Goal: Contribute content: Add original content to the website for others to see

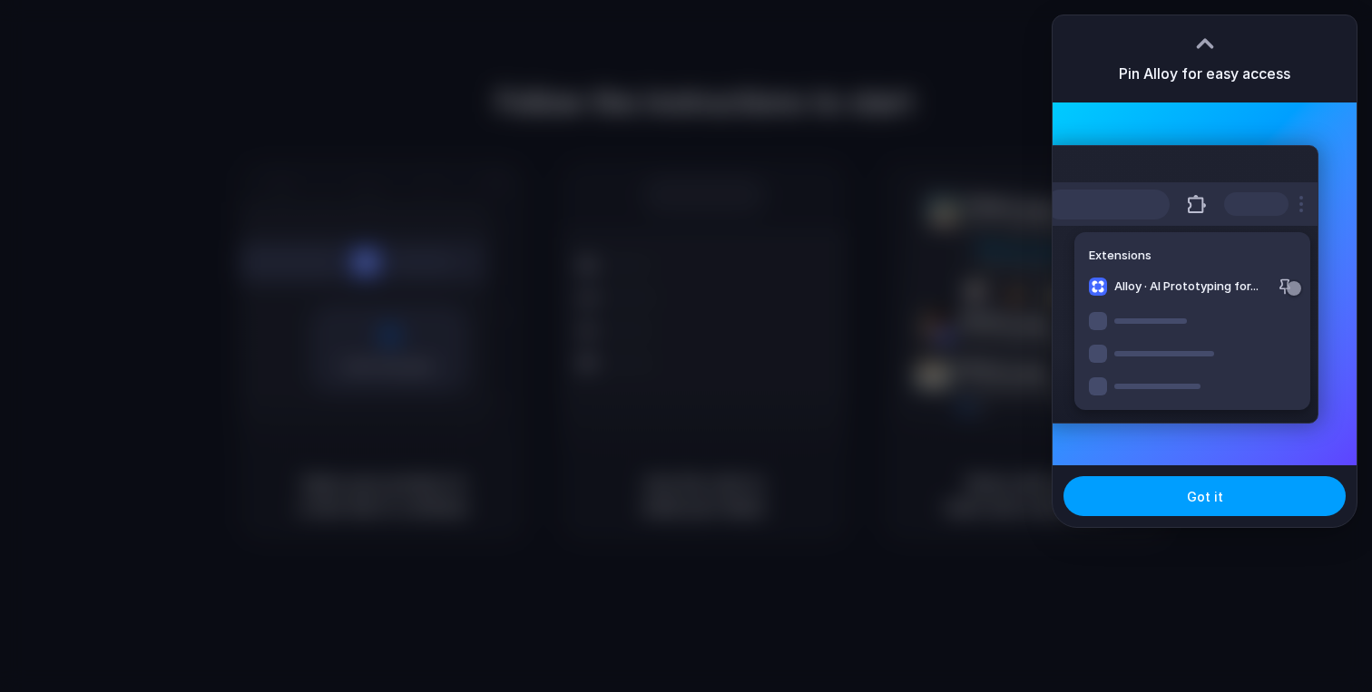
click at [1189, 502] on span "Got it" at bounding box center [1205, 496] width 36 height 19
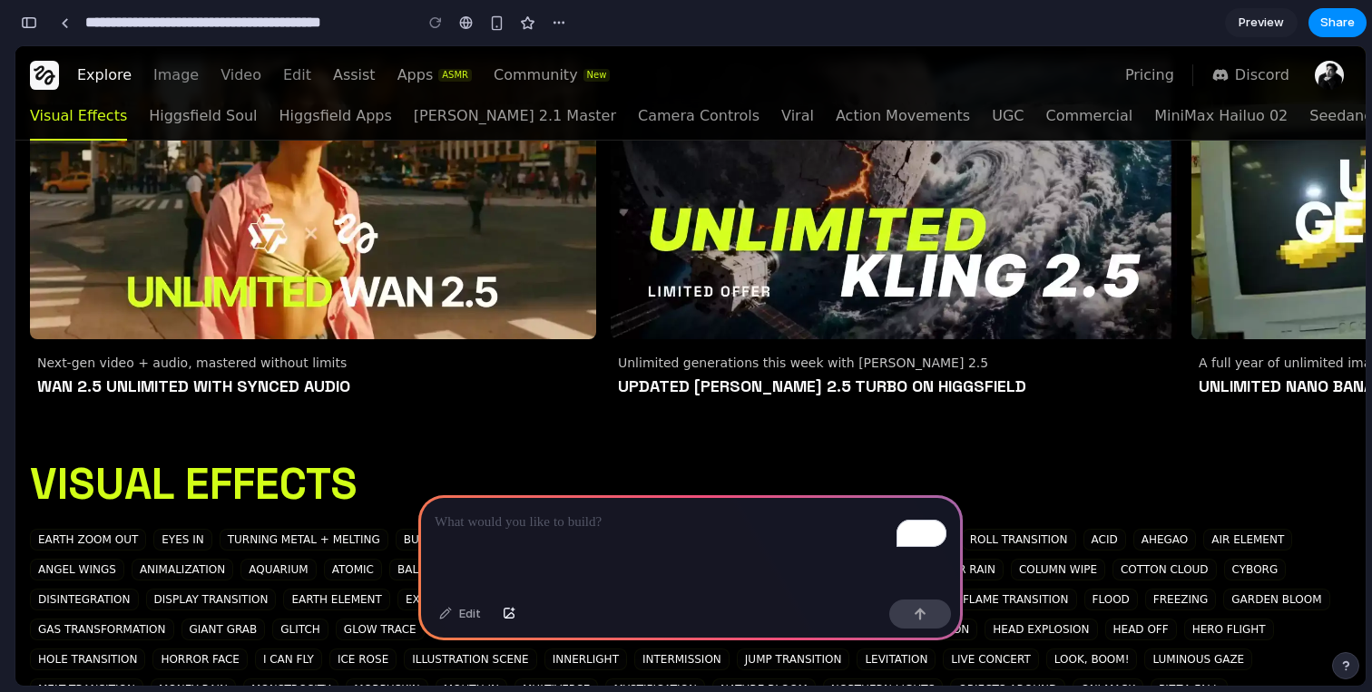
scroll to position [144, 0]
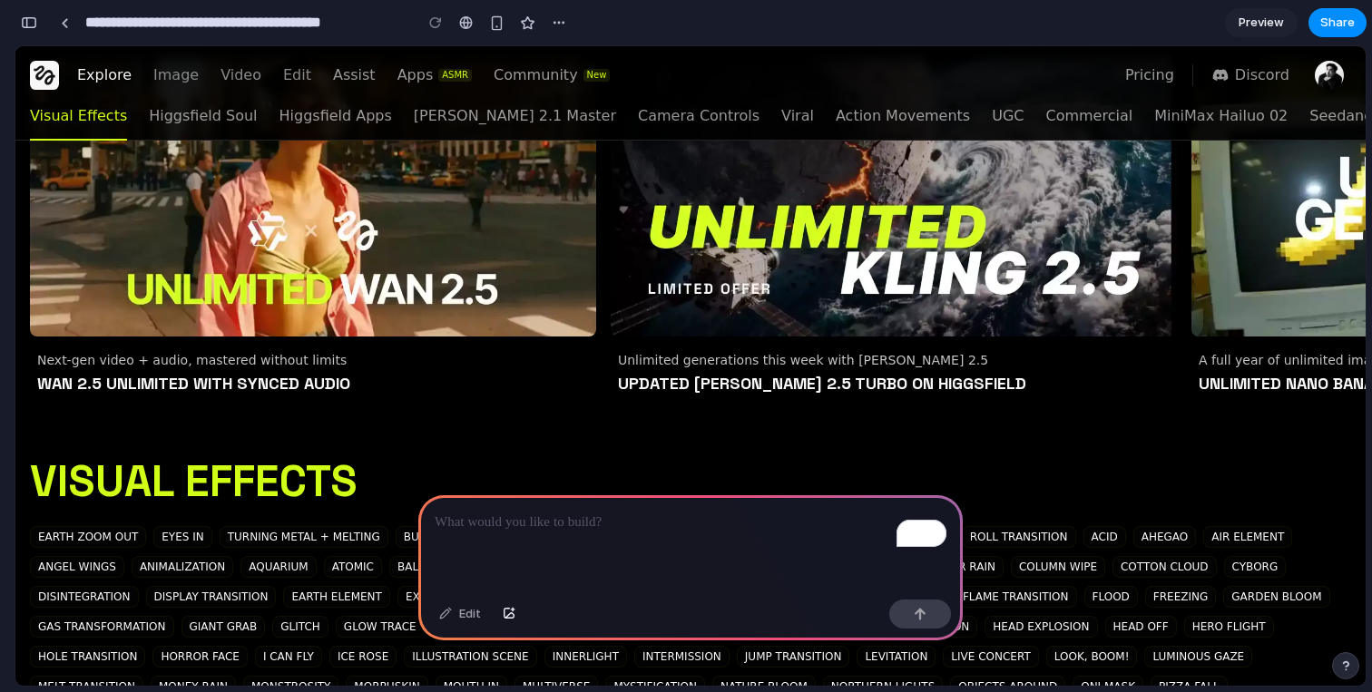
click at [572, 528] on p "To enrich screen reader interactions, please activate Accessibility in Grammarl…" at bounding box center [691, 523] width 512 height 22
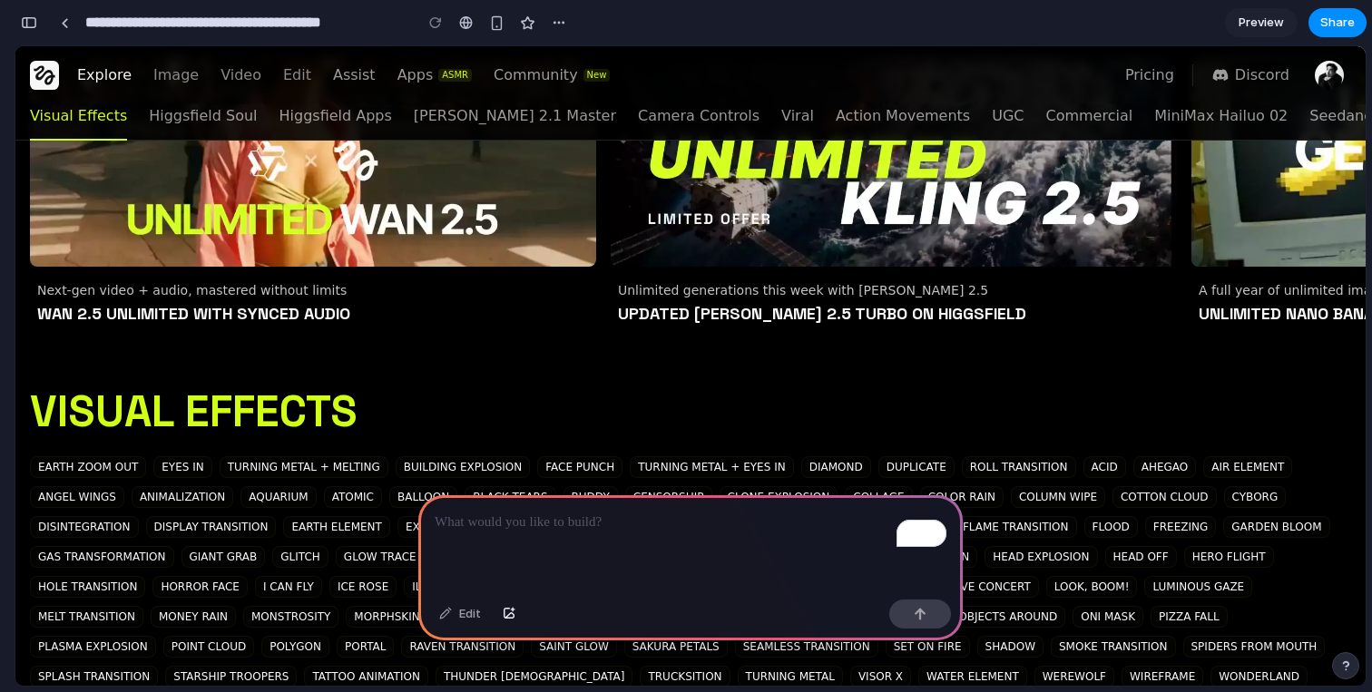
scroll to position [0, 0]
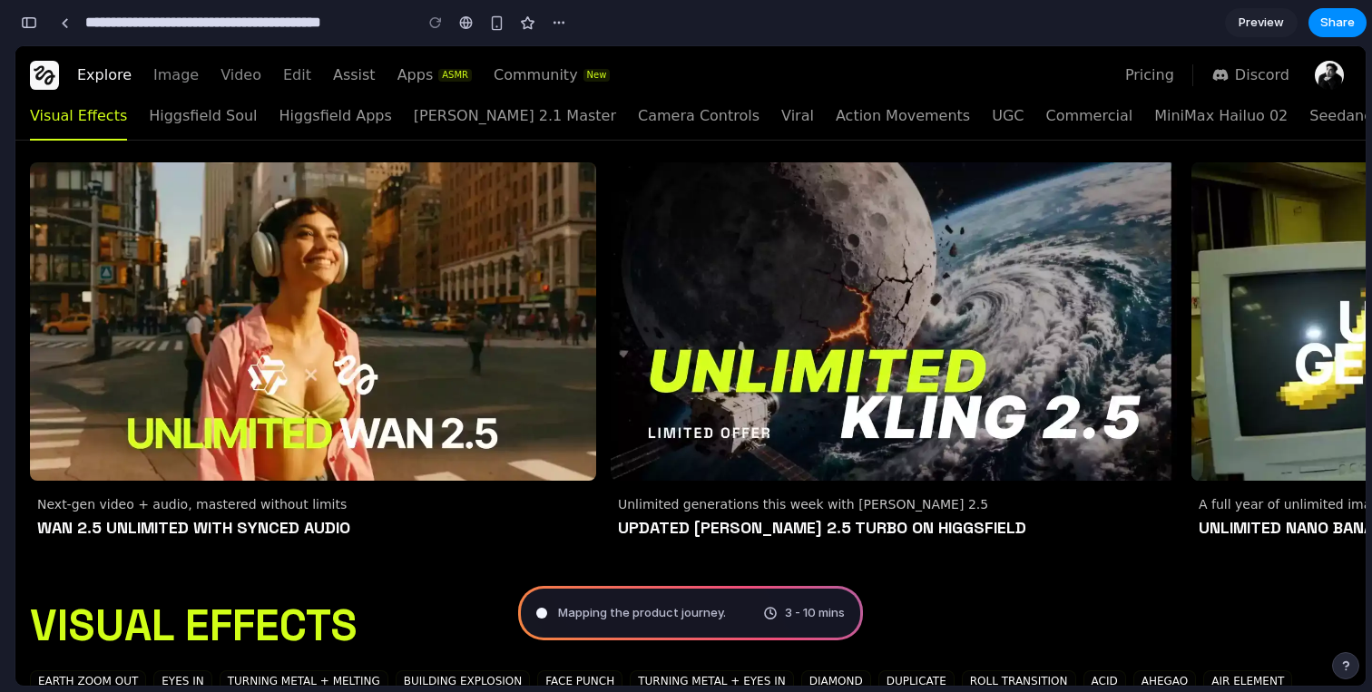
click at [1243, 19] on span "Preview" at bounding box center [1260, 23] width 45 height 18
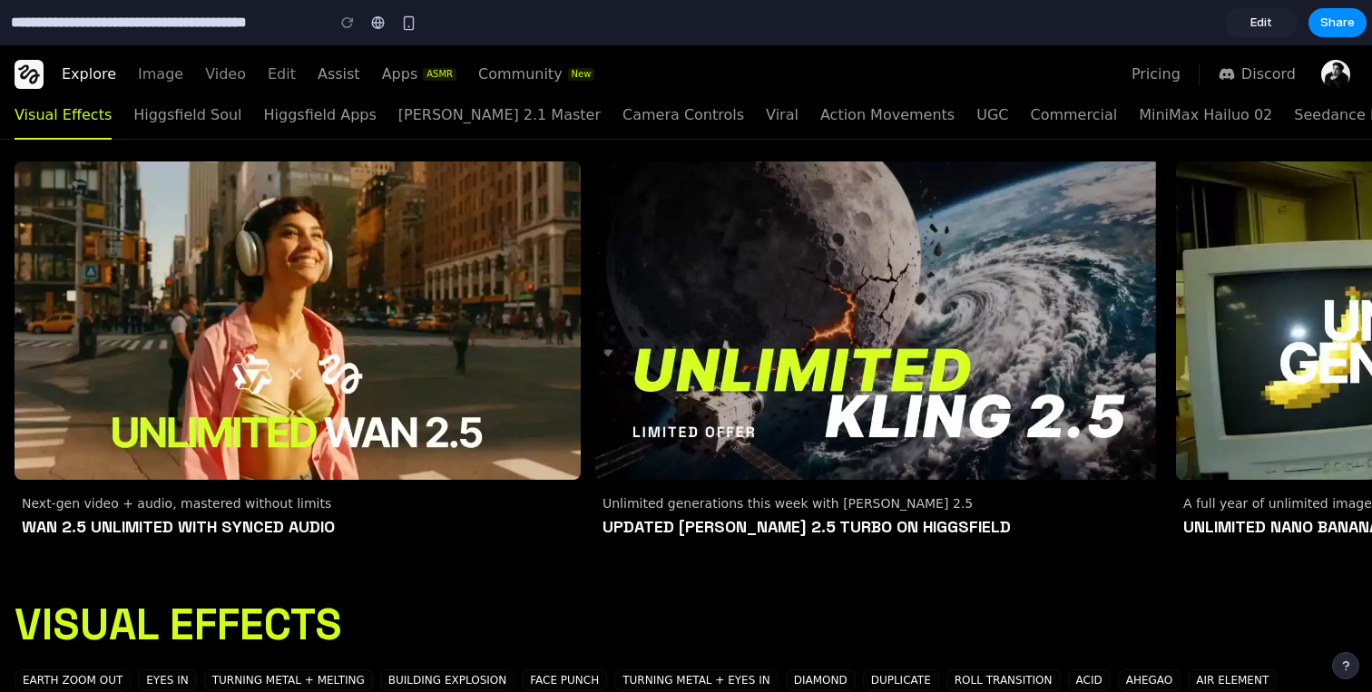
click at [1262, 10] on link "Edit" at bounding box center [1261, 22] width 73 height 29
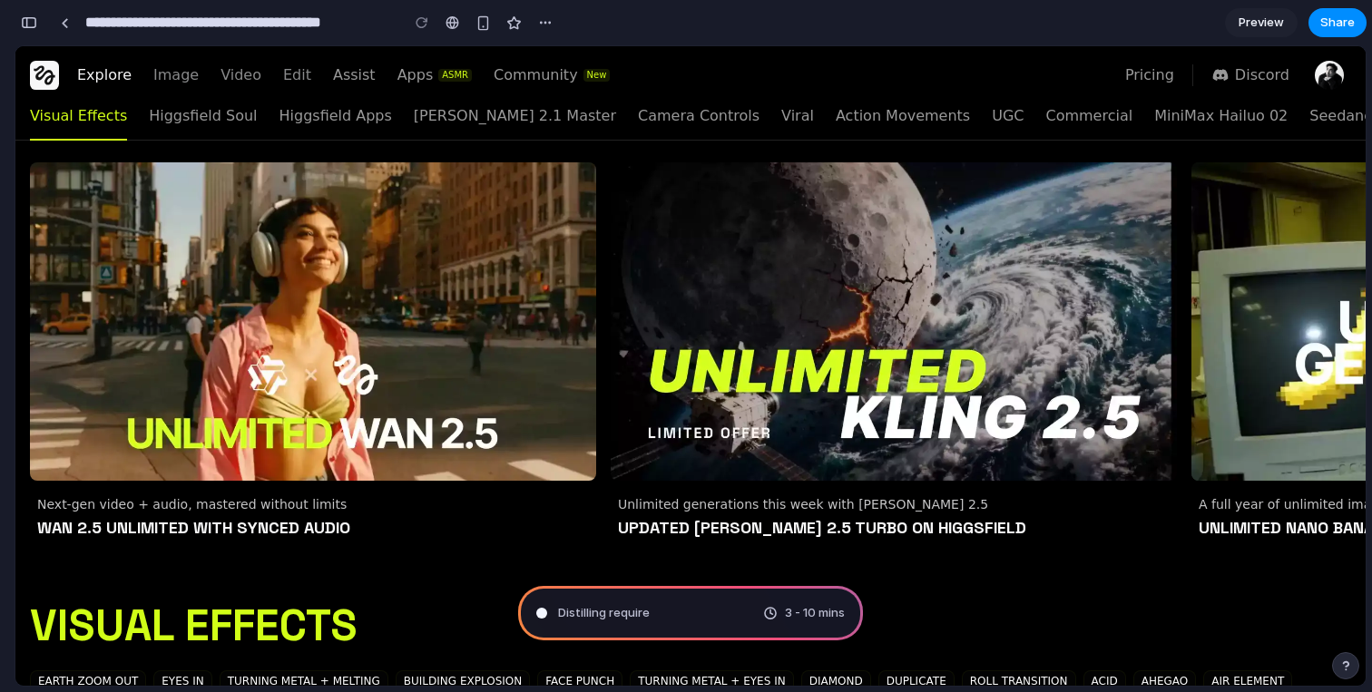
click at [612, 624] on div "Distilling require 3 - 10 mins" at bounding box center [690, 613] width 345 height 54
click at [477, 26] on div "button" at bounding box center [482, 22] width 15 height 15
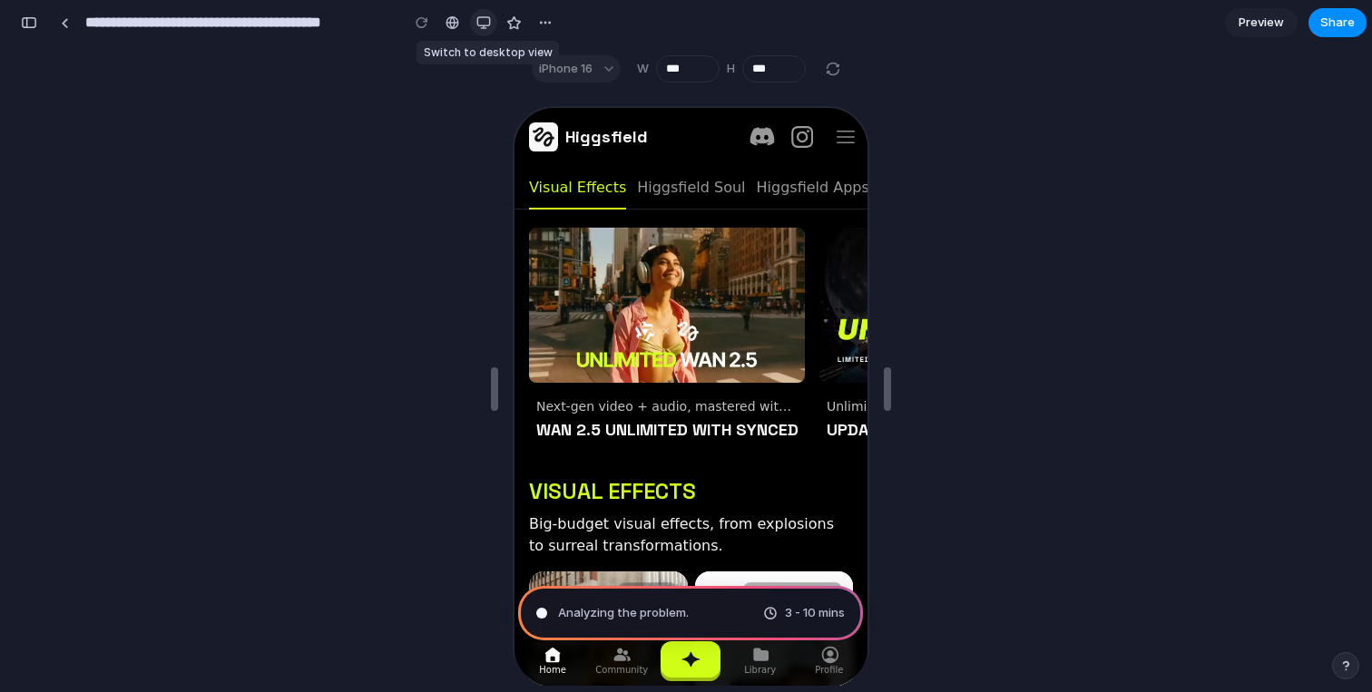
click at [477, 26] on div "button" at bounding box center [483, 22] width 15 height 15
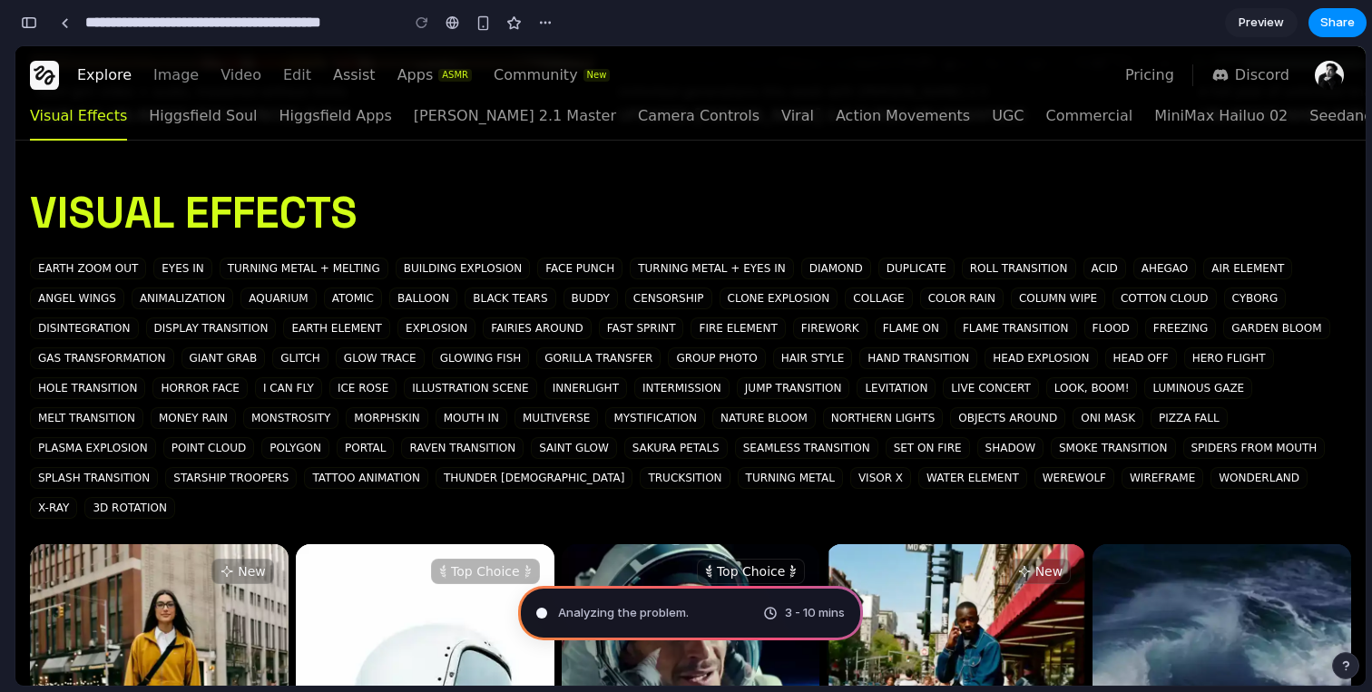
scroll to position [652, 0]
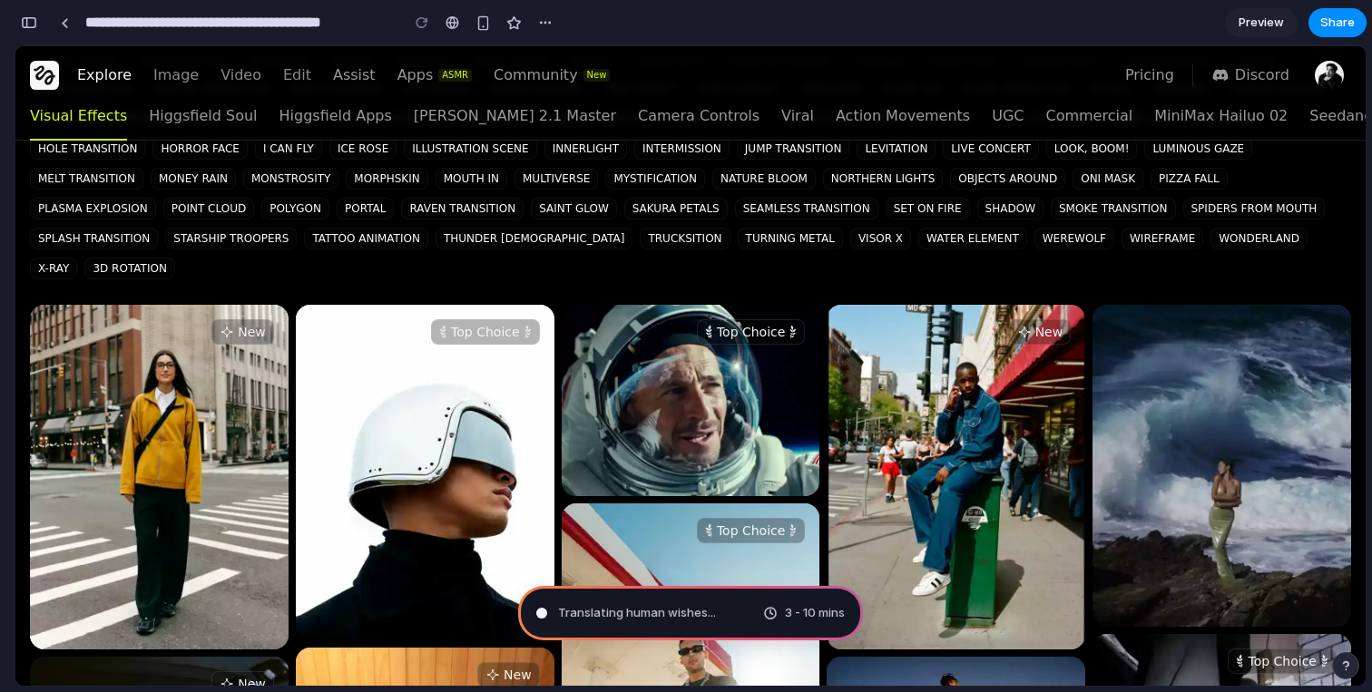
click at [785, 611] on span "3 - 10 mins" at bounding box center [815, 613] width 60 height 18
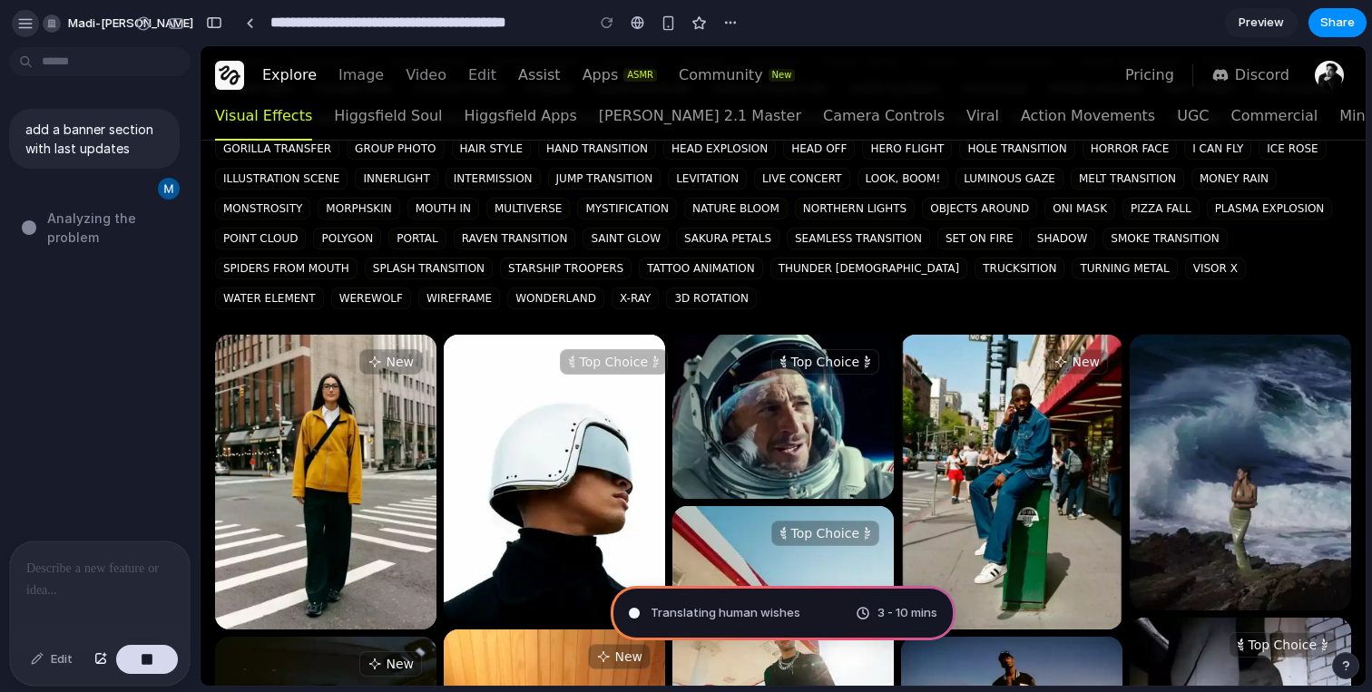
click at [23, 24] on div "button" at bounding box center [25, 23] width 16 height 16
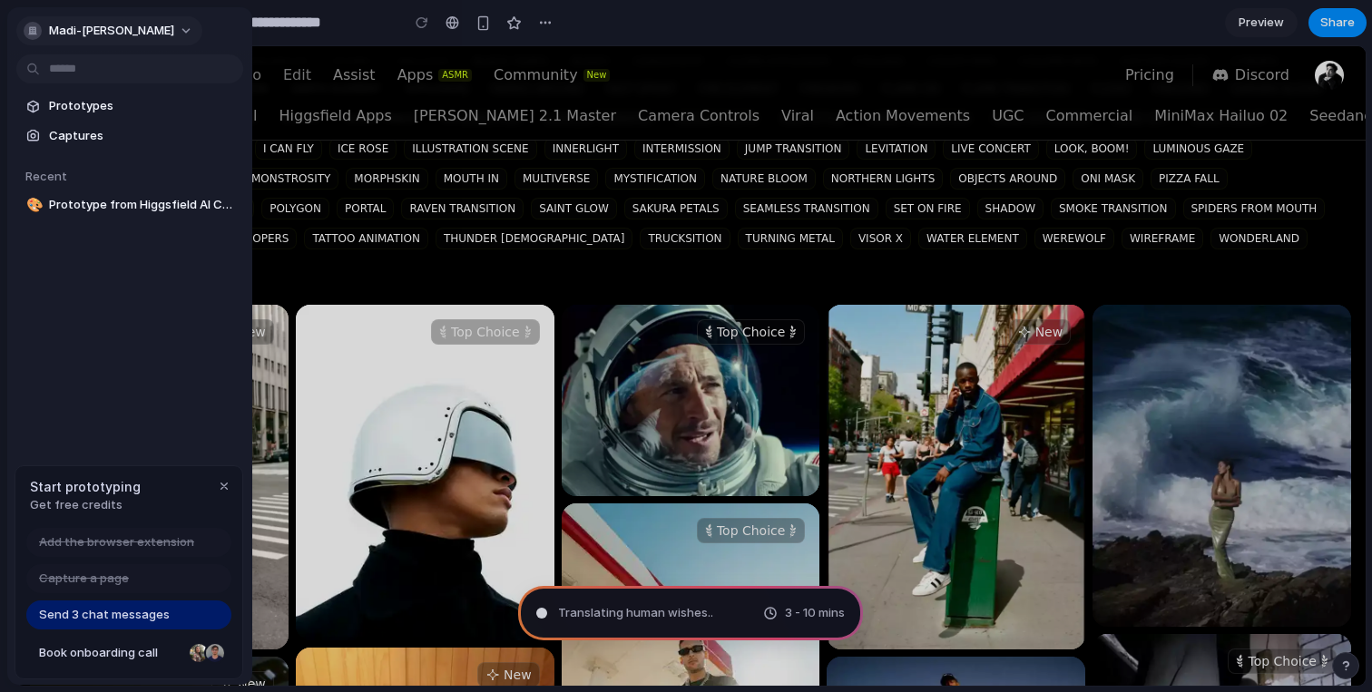
type input "**********"
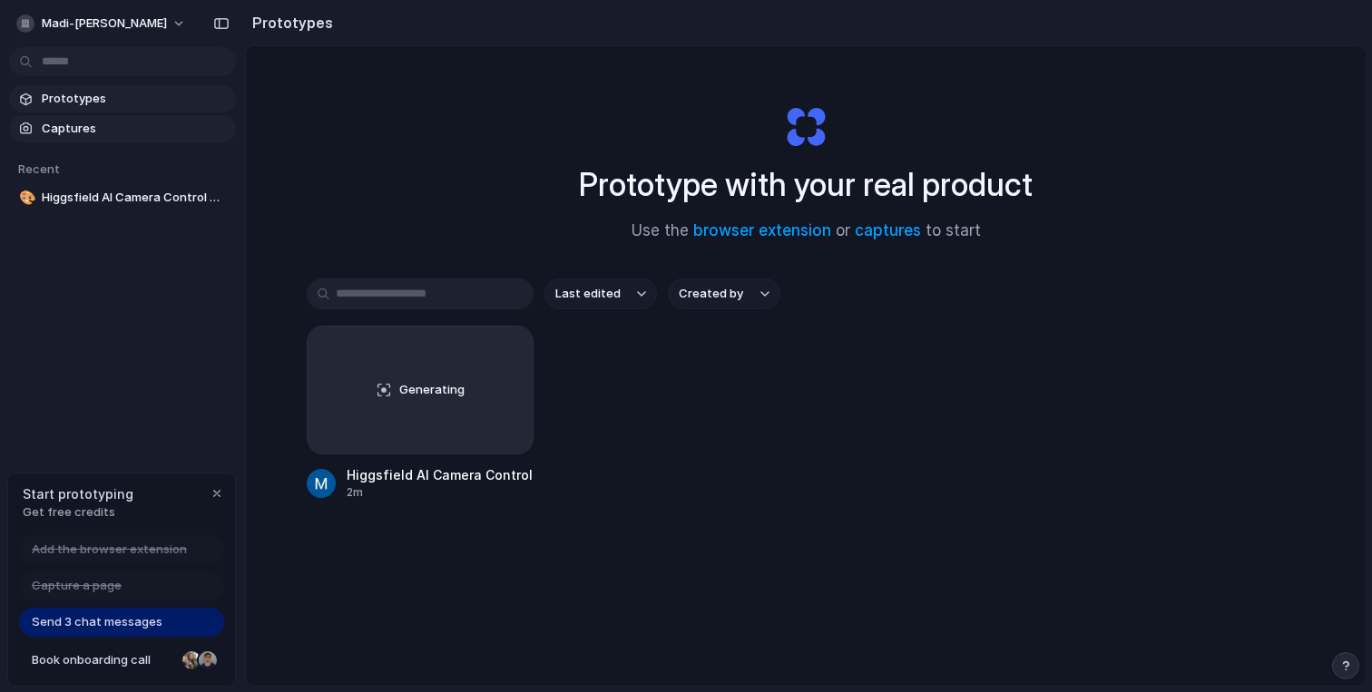
click at [171, 122] on span "Captures" at bounding box center [135, 129] width 187 height 18
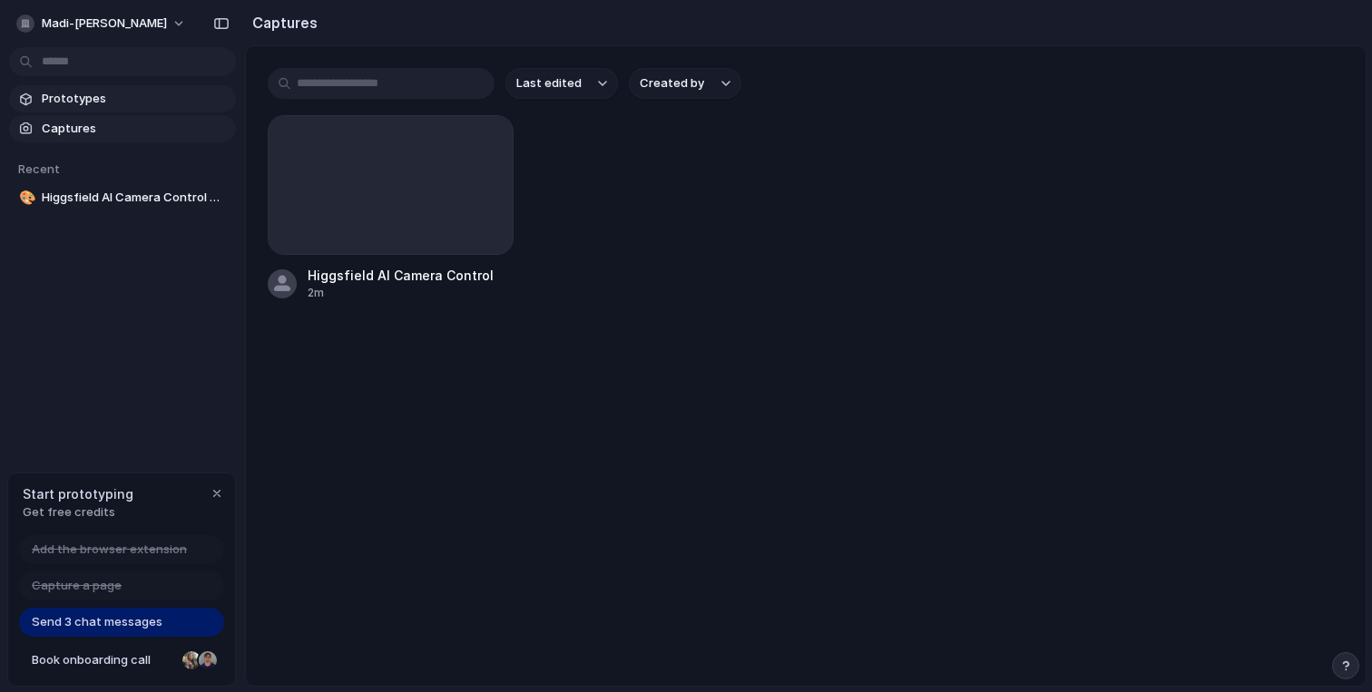
click at [176, 97] on span "Prototypes" at bounding box center [135, 99] width 187 height 18
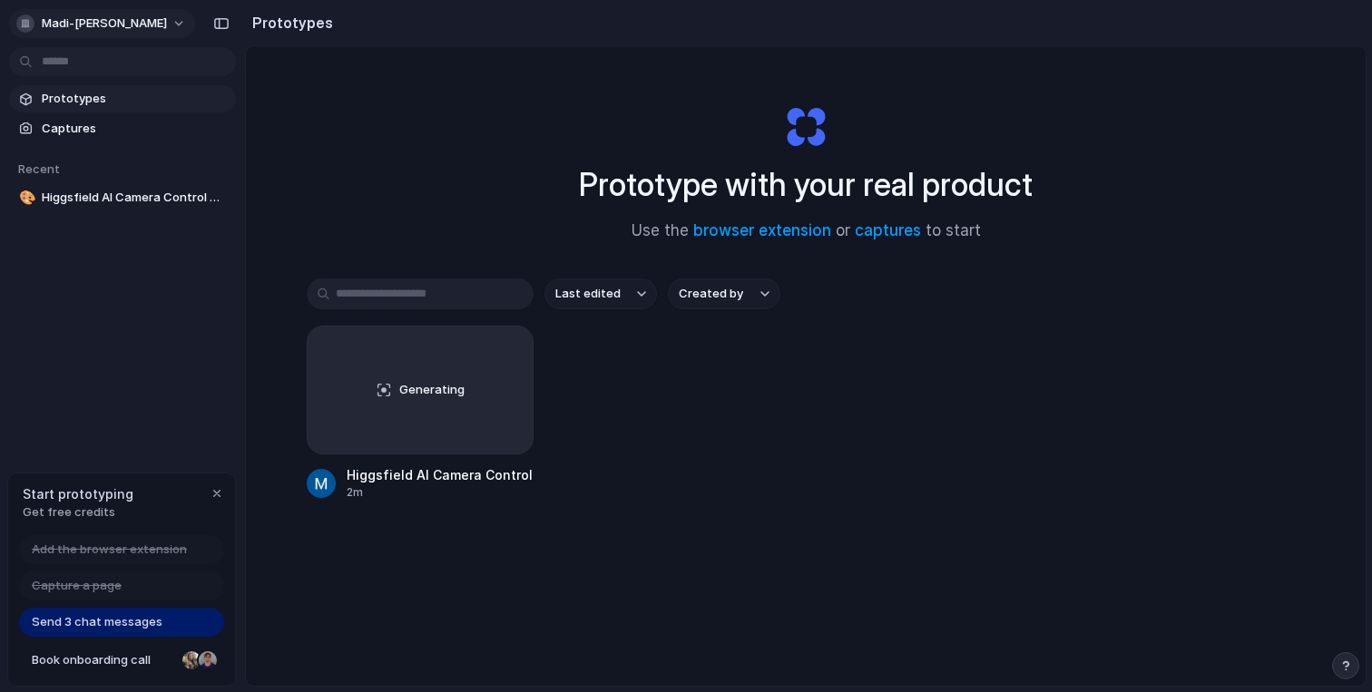
click at [113, 33] on button "madi-[PERSON_NAME]" at bounding box center [102, 23] width 186 height 29
click at [873, 227] on link "captures" at bounding box center [888, 230] width 66 height 18
